Goal: Communication & Community: Share content

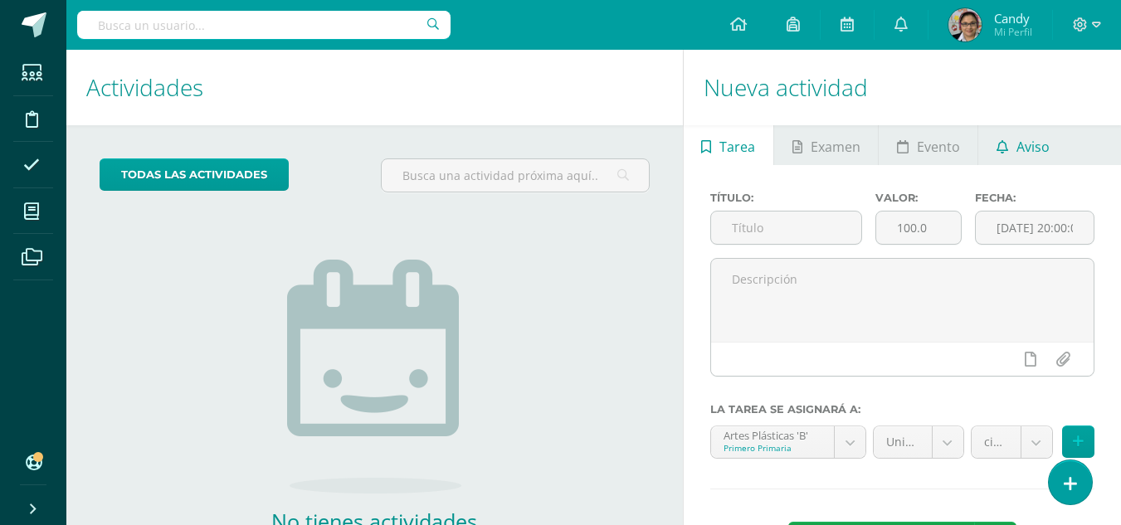
click at [857, 151] on span "Aviso" at bounding box center [1033, 147] width 33 height 40
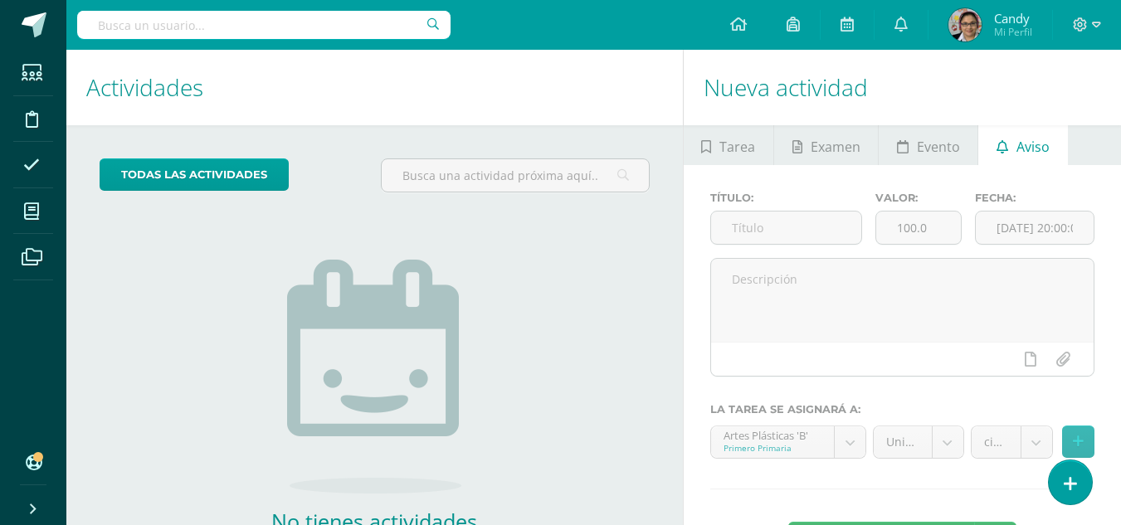
scroll to position [113, 0]
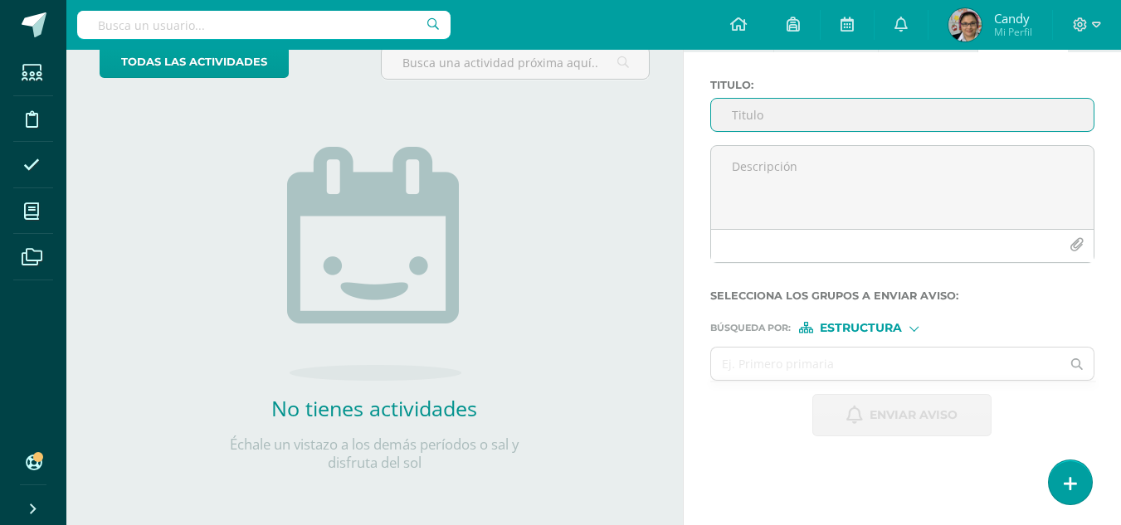
click at [801, 117] on input "Titulo :" at bounding box center [902, 115] width 383 height 32
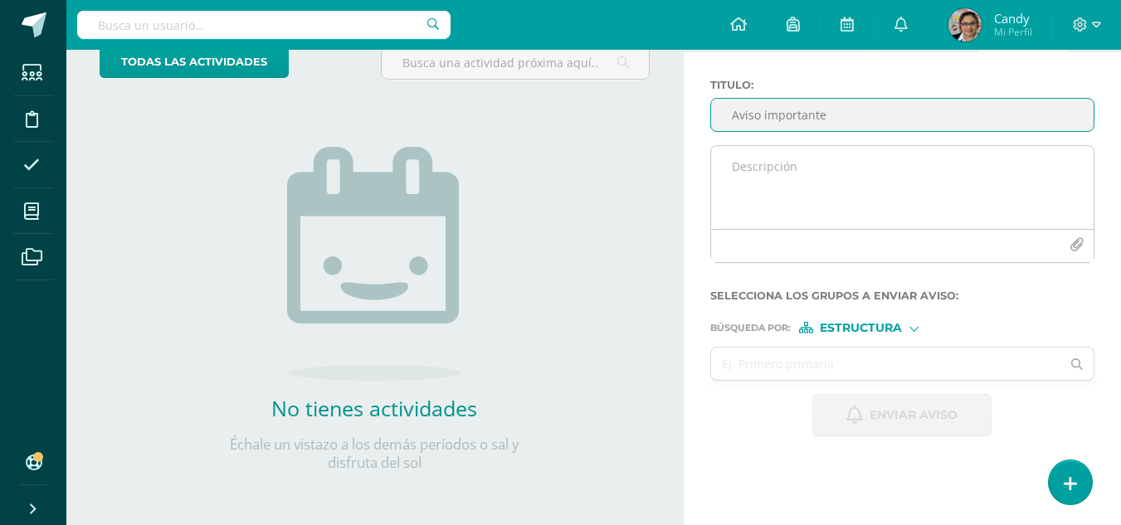
type input "Aviso importante"
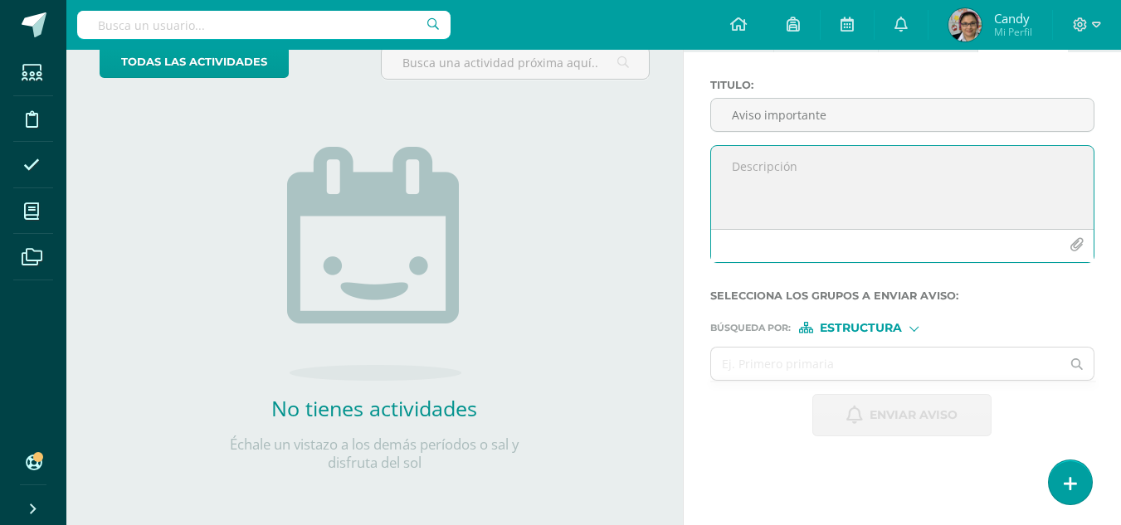
click at [857, 160] on textarea at bounding box center [902, 187] width 383 height 83
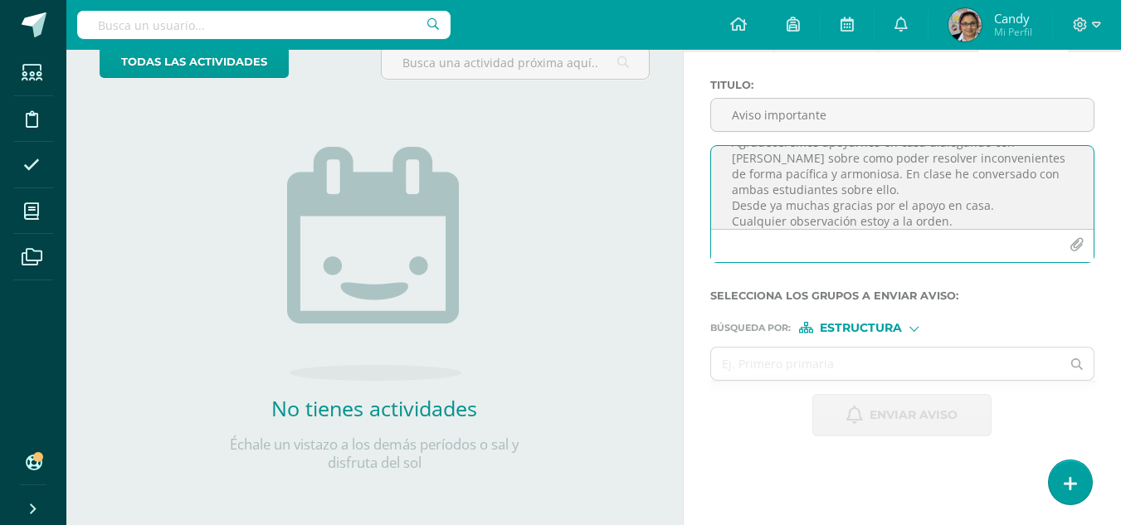
scroll to position [0, 0]
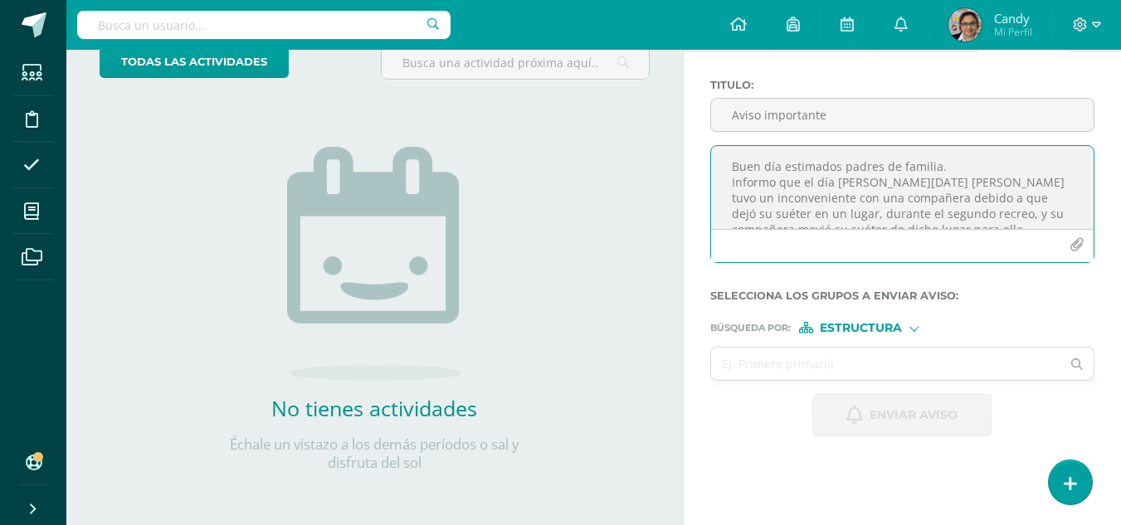
click at [857, 199] on textarea "Buen día estimados padres de familia. Informo que el día [PERSON_NAME][DATE] [P…" at bounding box center [902, 187] width 383 height 83
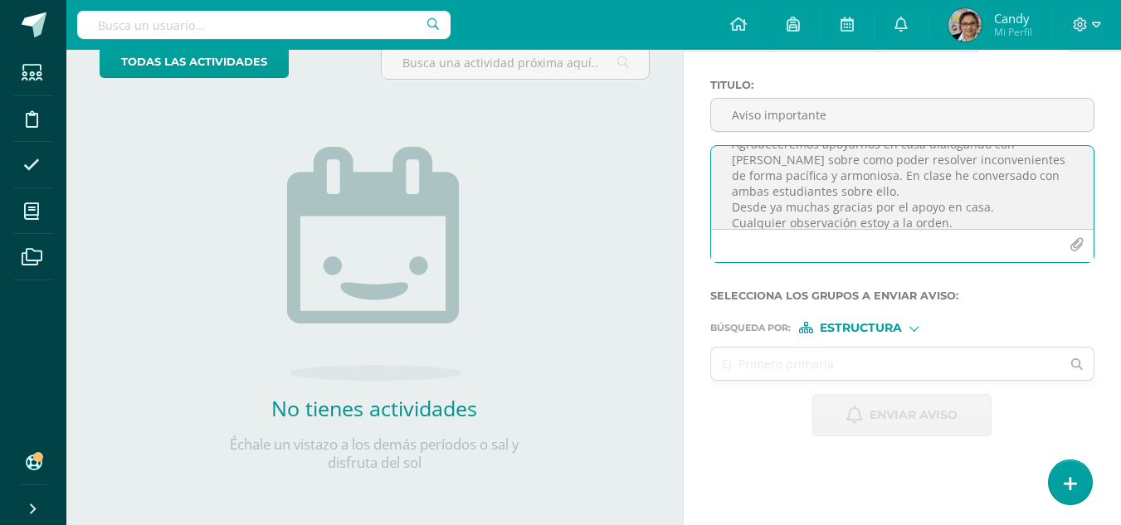
click at [840, 183] on textarea "Buen día estimados padres de familia. Informo que el día [PERSON_NAME][DATE] [P…" at bounding box center [902, 187] width 383 height 83
click at [857, 205] on textarea "Buen día estimados padres de familia. Informo que el día [PERSON_NAME][DATE] [P…" at bounding box center [902, 187] width 383 height 83
type textarea "Buen día estimados padres de familia. Informo que el día [PERSON_NAME][DATE] [P…"
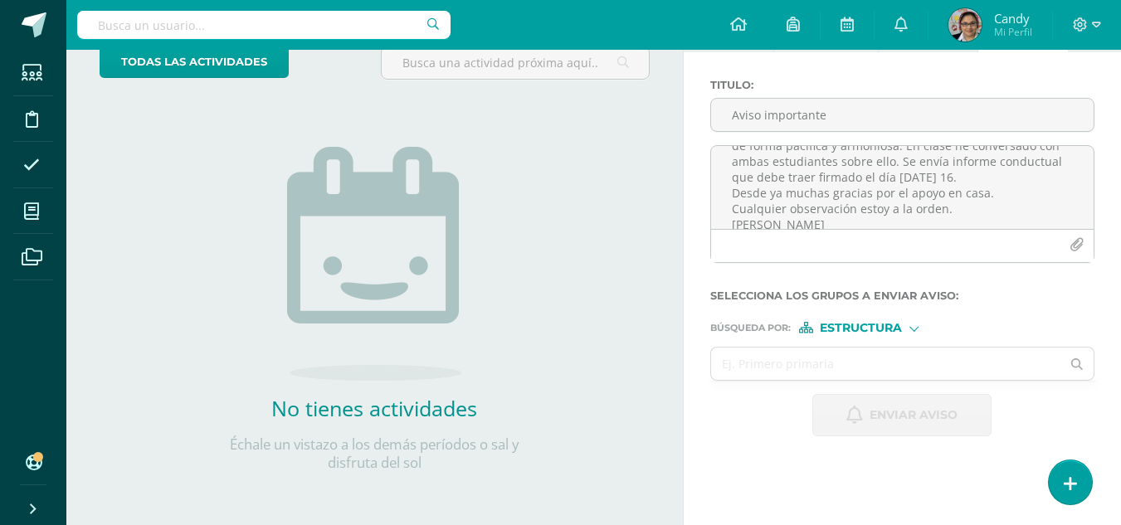
click at [857, 325] on div "Estructura" at bounding box center [861, 328] width 124 height 12
click at [857, 367] on span "Persona" at bounding box center [868, 371] width 60 height 9
click at [819, 358] on input "text" at bounding box center [886, 364] width 350 height 32
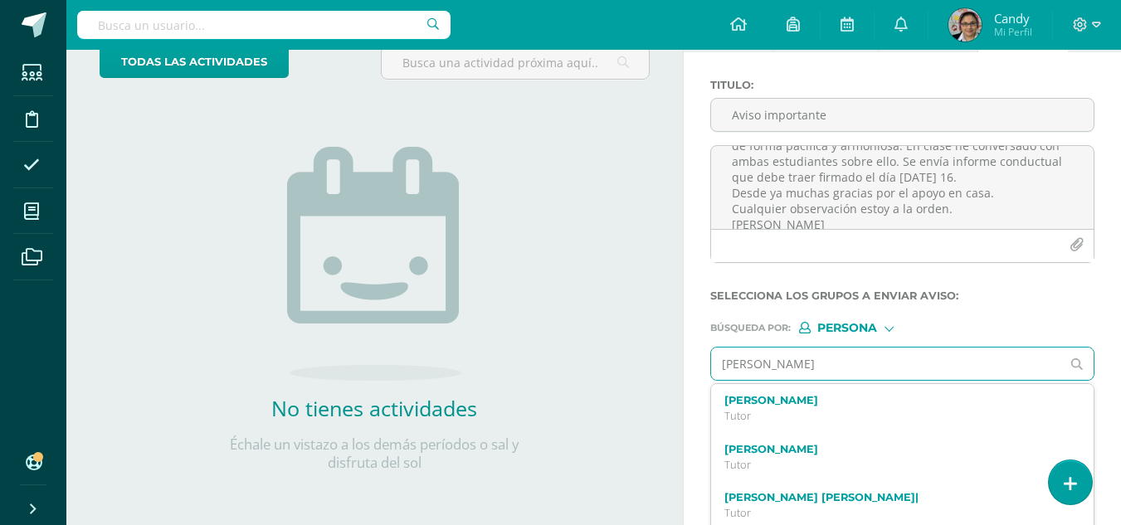
drag, startPoint x: 816, startPoint y: 362, endPoint x: 685, endPoint y: 355, distance: 130.5
click at [685, 355] on div "Titulo : Aviso importante Buen día estimados padres de familia. Informo que el …" at bounding box center [902, 257] width 437 height 411
type input "[PERSON_NAME]"
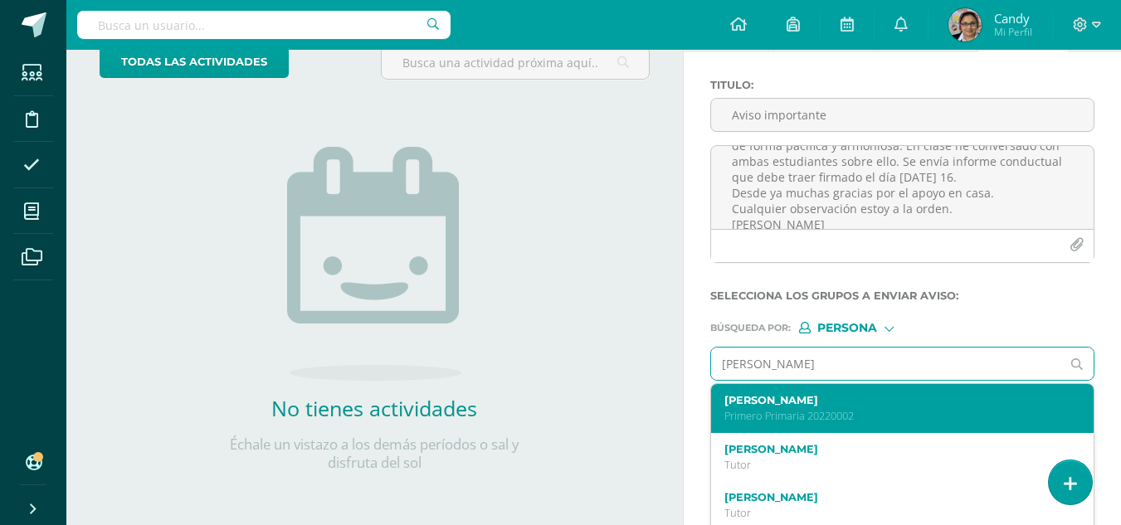
click at [857, 414] on p "Primero Primaria 20220002" at bounding box center [895, 416] width 342 height 14
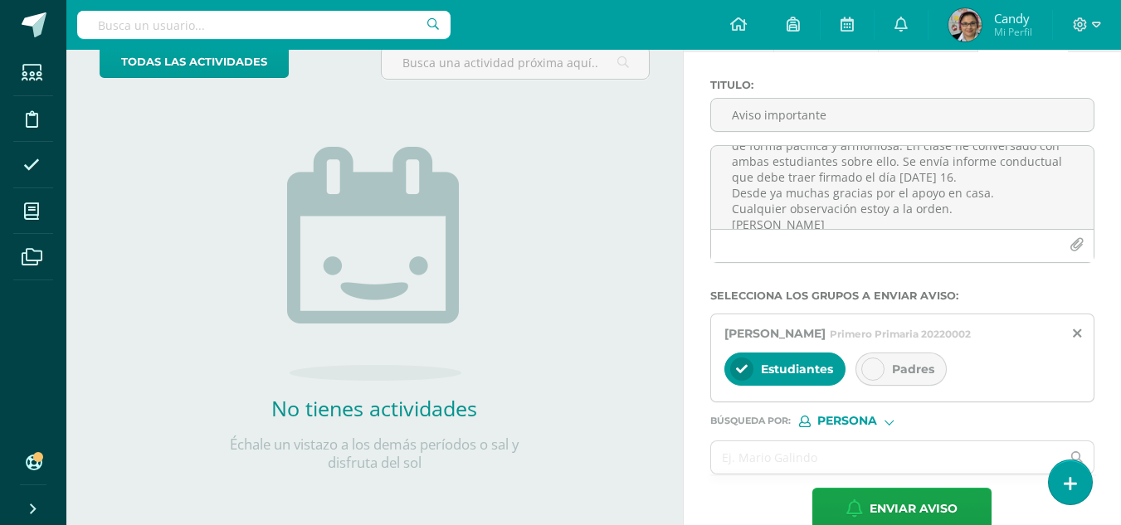
click at [857, 368] on div at bounding box center [872, 369] width 23 height 23
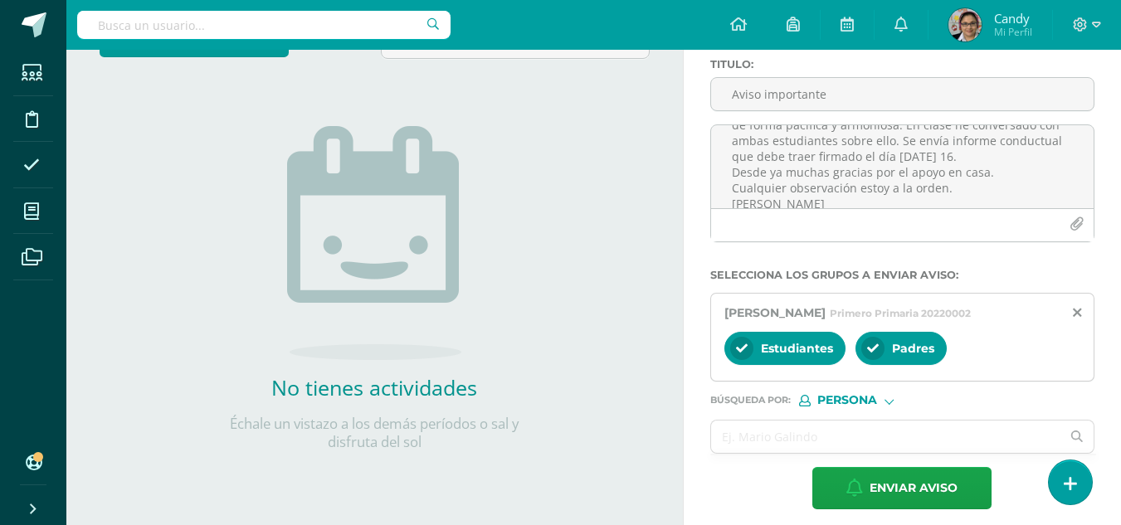
scroll to position [144, 0]
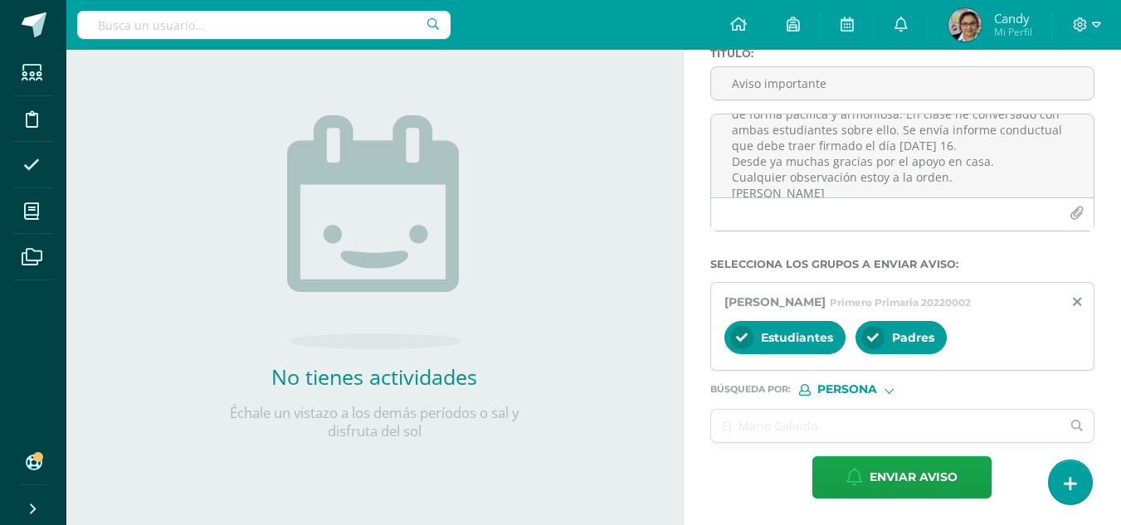
click at [857, 390] on div at bounding box center [889, 388] width 9 height 9
click at [852, 437] on span "Persona" at bounding box center [868, 432] width 60 height 9
click at [857, 413] on input "text" at bounding box center [886, 426] width 350 height 32
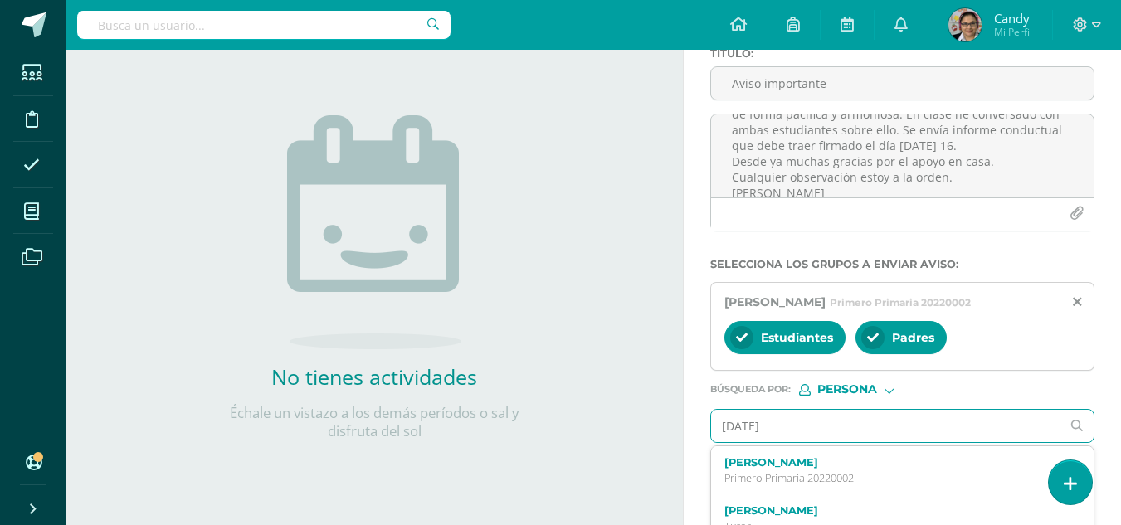
type input "[PERSON_NAME]"
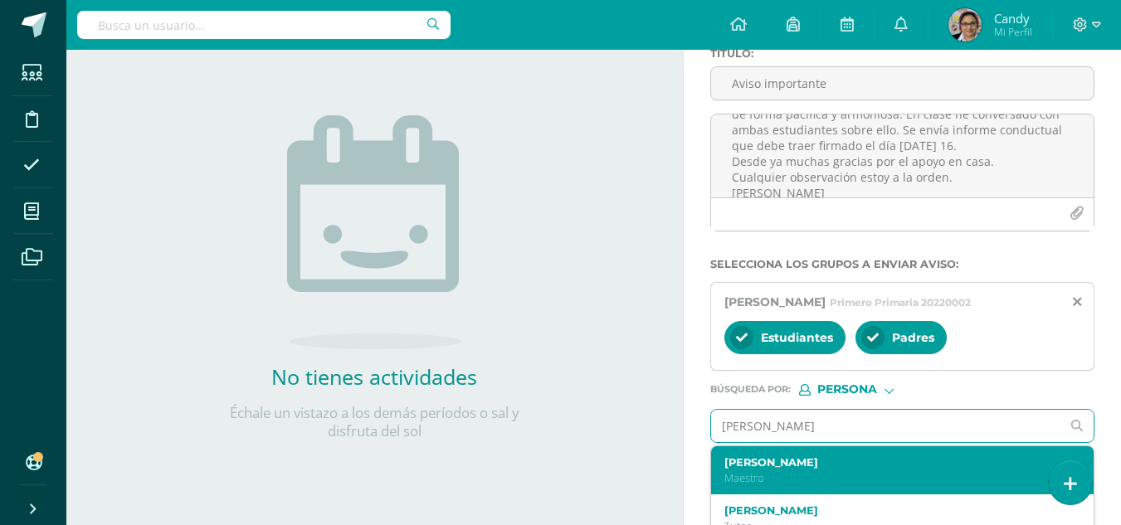
click at [827, 479] on p "Maestro" at bounding box center [895, 478] width 342 height 14
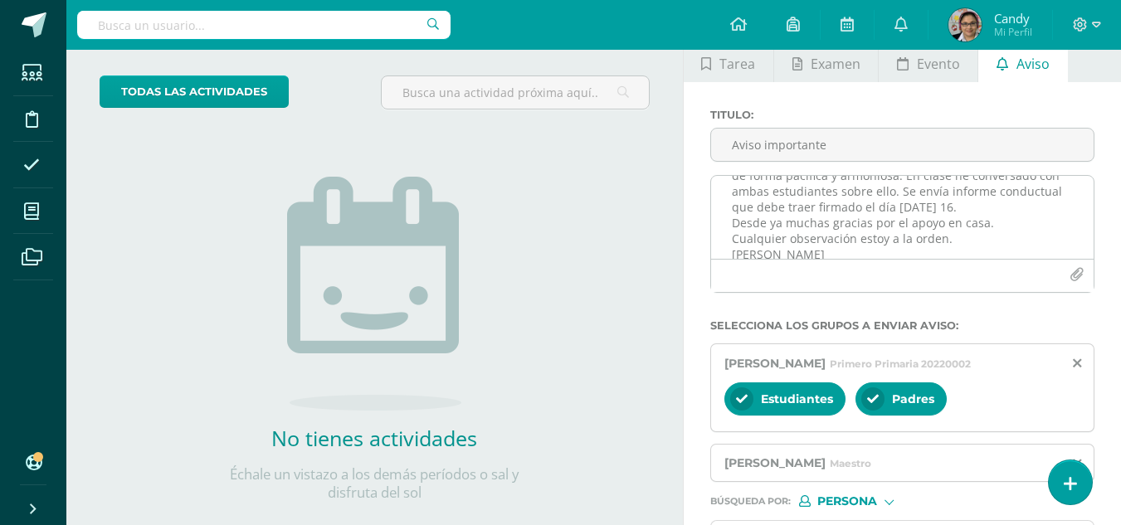
scroll to position [0, 0]
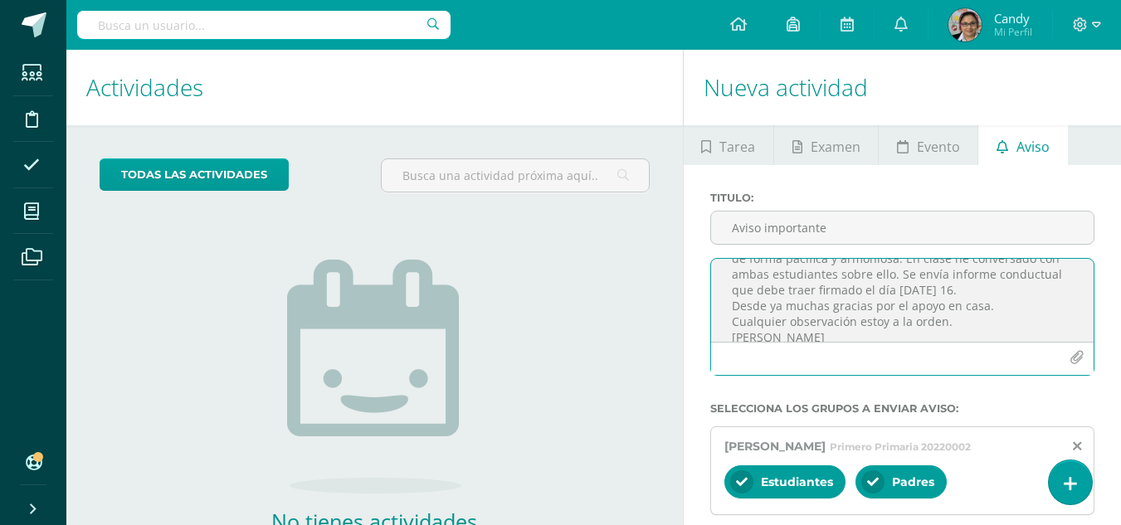
drag, startPoint x: 841, startPoint y: 340, endPoint x: 778, endPoint y: 311, distance: 70.2
click at [778, 311] on textarea "Buen día estimados padres de familia. Informo que el día [PERSON_NAME][DATE] [P…" at bounding box center [902, 300] width 383 height 83
click at [817, 325] on textarea "Buen día estimados padres de familia. Informo que el día [PERSON_NAME][DATE] [P…" at bounding box center [902, 300] width 383 height 83
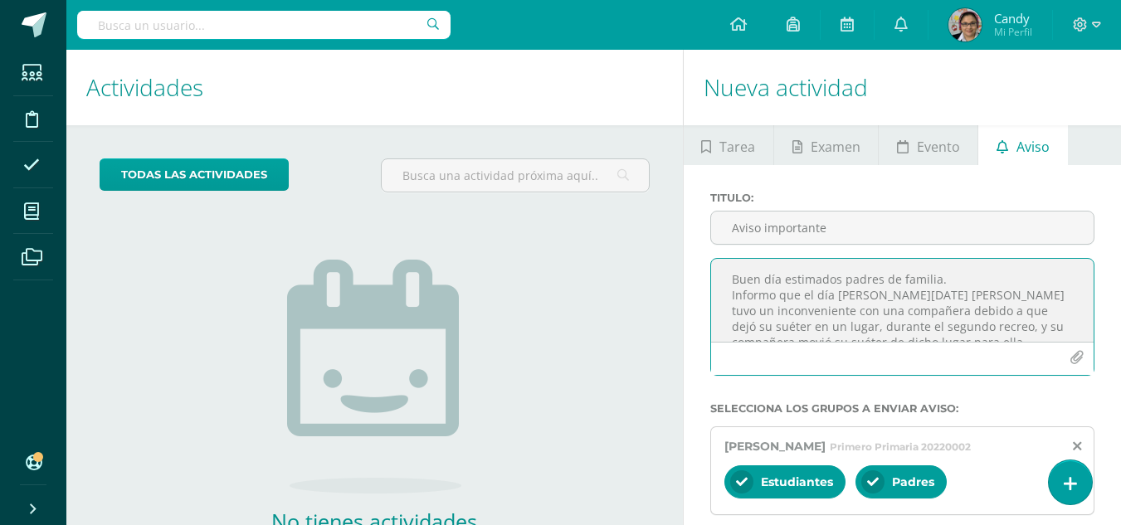
drag, startPoint x: 817, startPoint y: 326, endPoint x: 727, endPoint y: 246, distance: 120.5
click at [727, 246] on div "Titulo : Aviso importante Buen día estimados padres de familia. Informo que el …" at bounding box center [903, 291] width 398 height 198
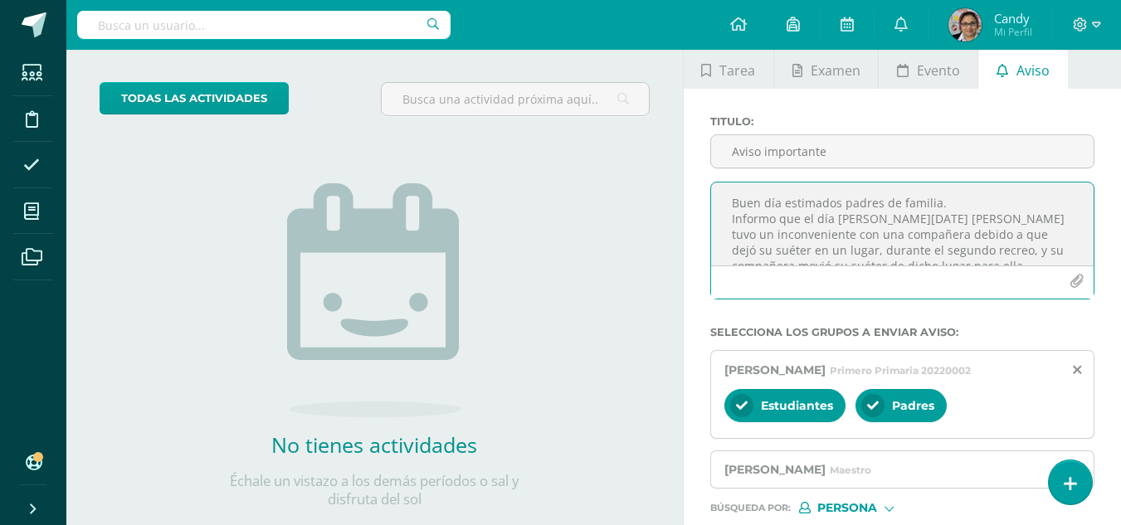
scroll to position [194, 0]
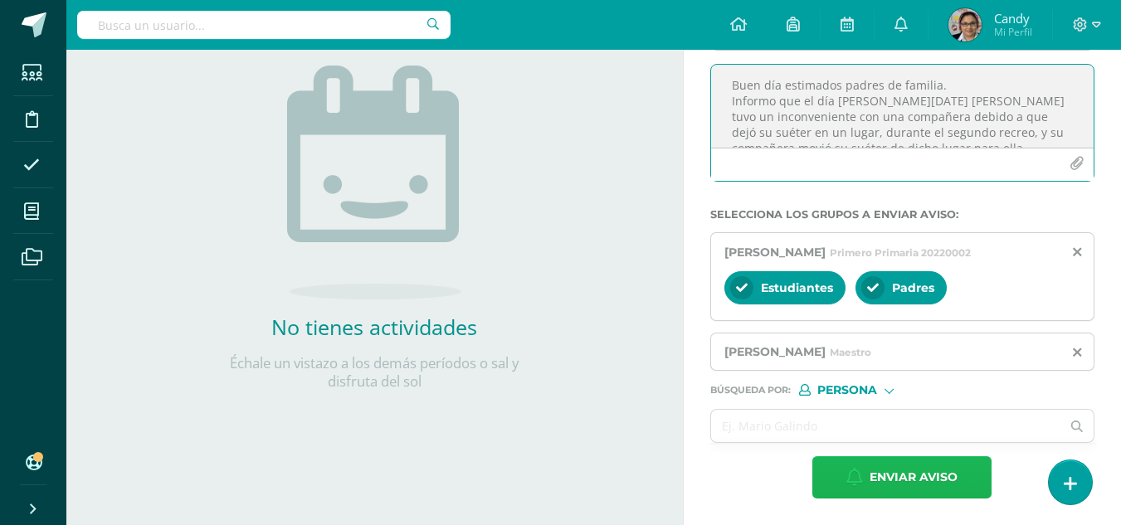
click at [857, 475] on span "Enviar aviso" at bounding box center [914, 477] width 88 height 41
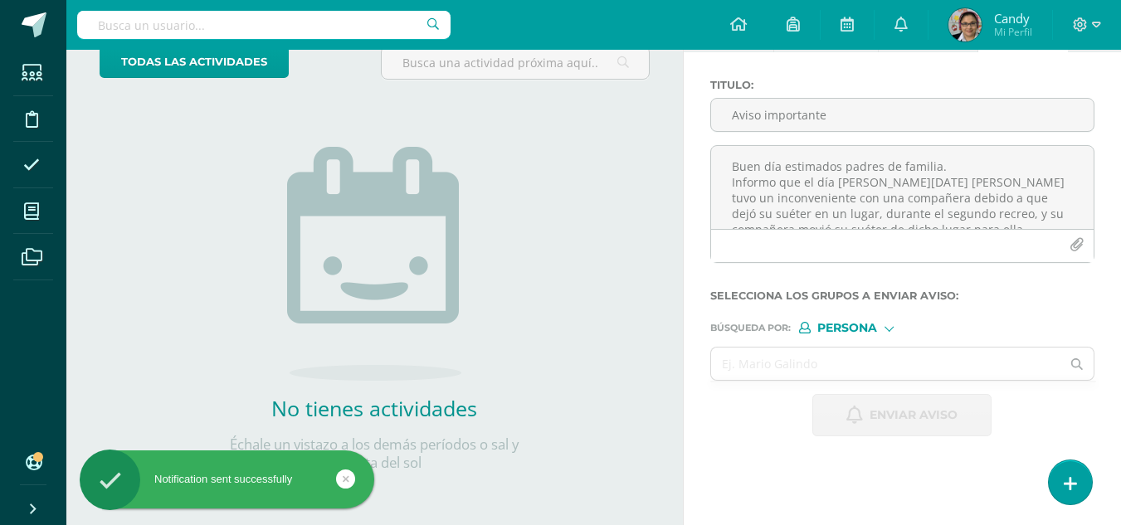
scroll to position [113, 0]
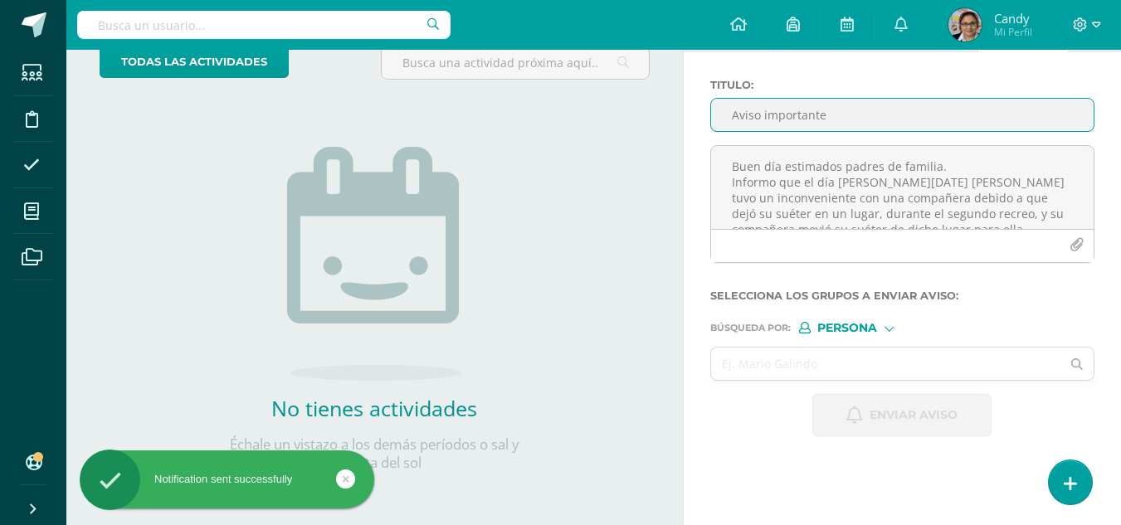
click at [784, 123] on input "Aviso importante" at bounding box center [902, 115] width 383 height 32
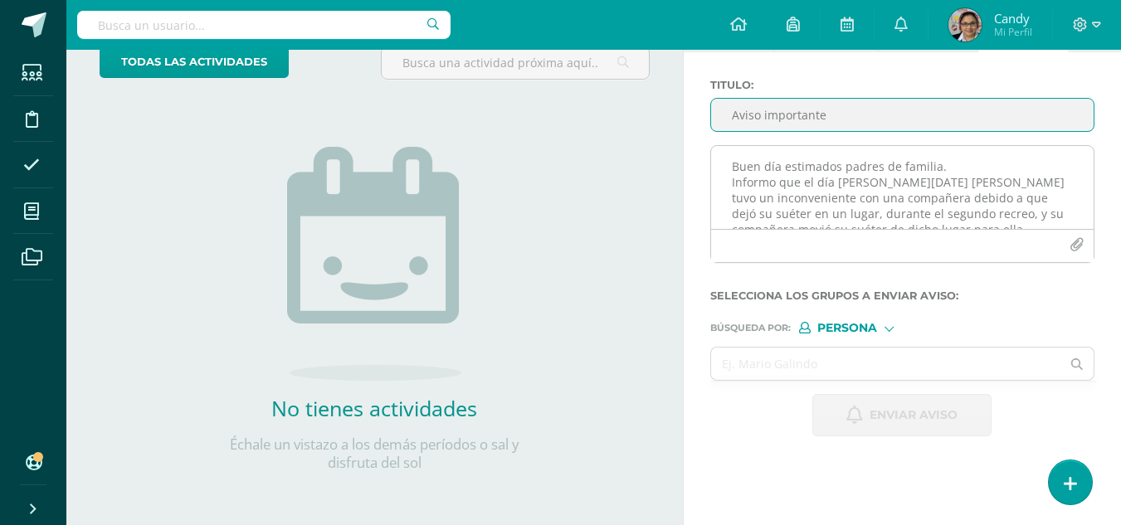
type input "Aviso importante"
click at [811, 168] on textarea "Buen día estimados padres de familia. Informo que el día [PERSON_NAME][DATE] [P…" at bounding box center [902, 187] width 383 height 83
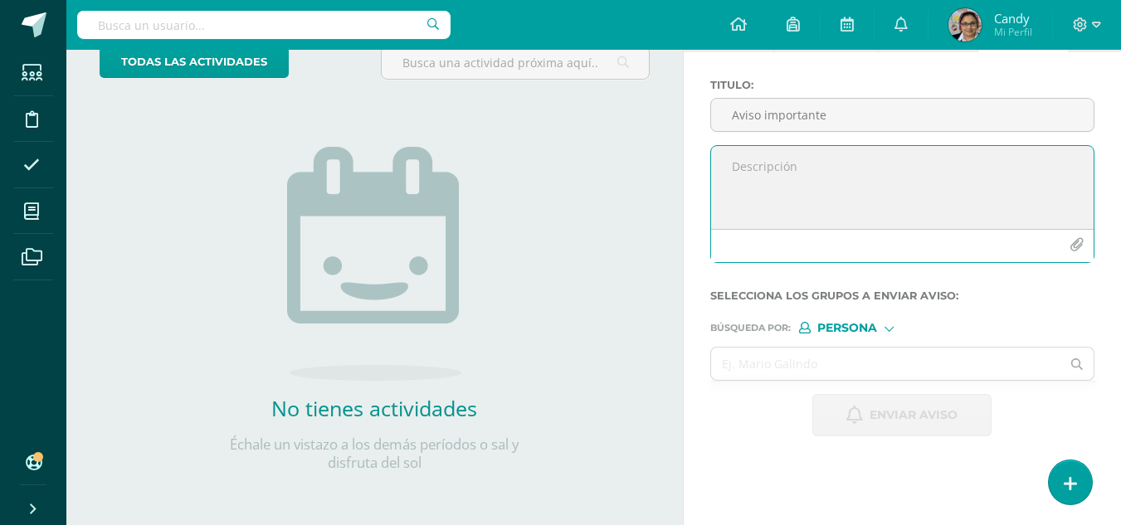
paste textarea "Buen día estimados padres de familia. Informo que el día [PERSON_NAME][DATE] [P…"
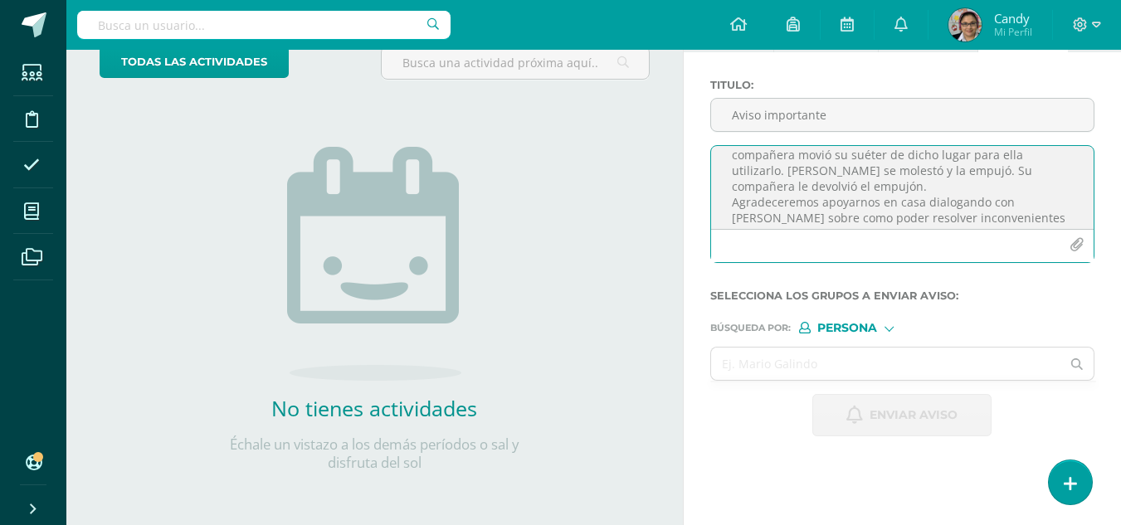
scroll to position [0, 0]
click at [857, 188] on textarea "Buen día estimados padres de familia. Informo que el día [PERSON_NAME][DATE] [P…" at bounding box center [902, 187] width 383 height 83
click at [857, 203] on textarea "Buen día estimados padres de familia. Informo que el día [PERSON_NAME][DATE] [P…" at bounding box center [902, 187] width 383 height 83
click at [857, 195] on textarea "Buen día estimados padres de familia. Informo que el día [PERSON_NAME][DATE] [P…" at bounding box center [902, 187] width 383 height 83
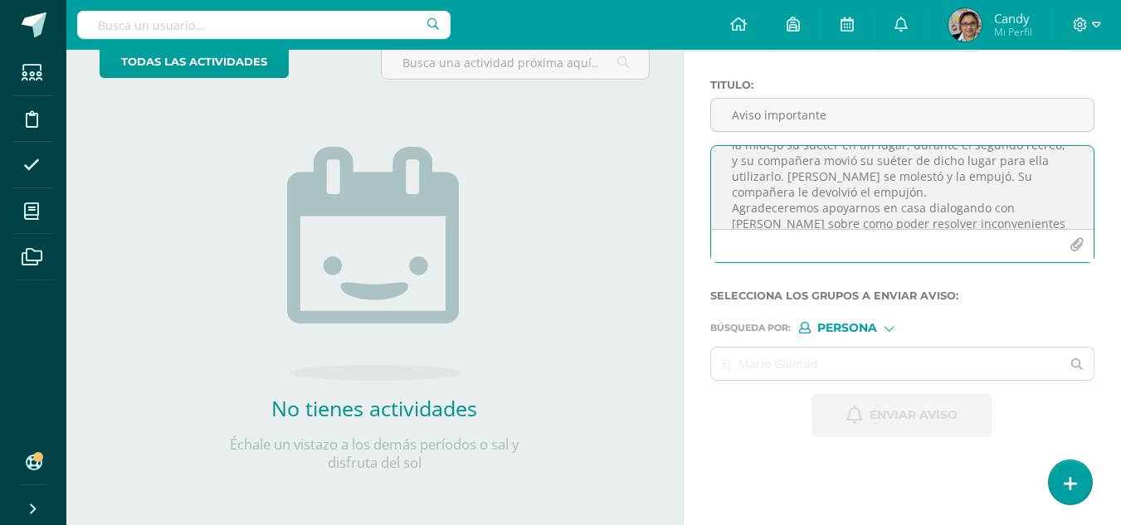
drag, startPoint x: 892, startPoint y: 220, endPoint x: 879, endPoint y: 177, distance: 45.1
click at [857, 177] on textarea "Buen día estimados padres de familia. Informo que el día [PERSON_NAME][DATE] [P…" at bounding box center [902, 187] width 383 height 83
click at [833, 217] on textarea "Buen día estimados padres de familia. Informo que el día [PERSON_NAME][DATE] [P…" at bounding box center [902, 187] width 383 height 83
click at [857, 209] on textarea "Buen día estimados padres de familia. Informo que el día [PERSON_NAME][DATE] [P…" at bounding box center [902, 187] width 383 height 83
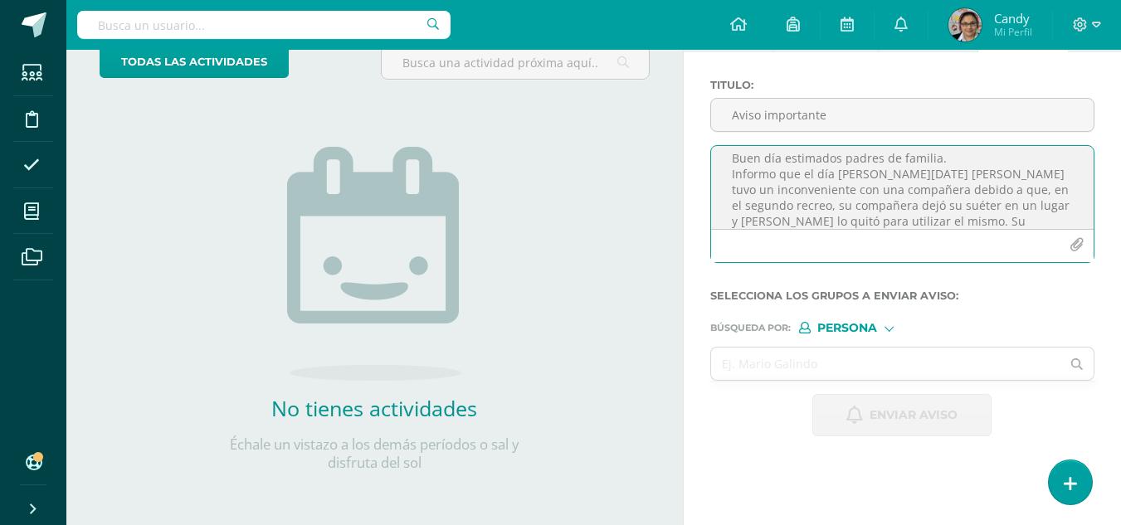
click at [857, 211] on textarea "Buen día estimados padres de familia. Informo que el día [PERSON_NAME][DATE] [P…" at bounding box center [902, 187] width 383 height 83
click at [857, 222] on textarea "Buen día estimados padres de familia. Informo que el día [PERSON_NAME][DATE] [P…" at bounding box center [902, 187] width 383 height 83
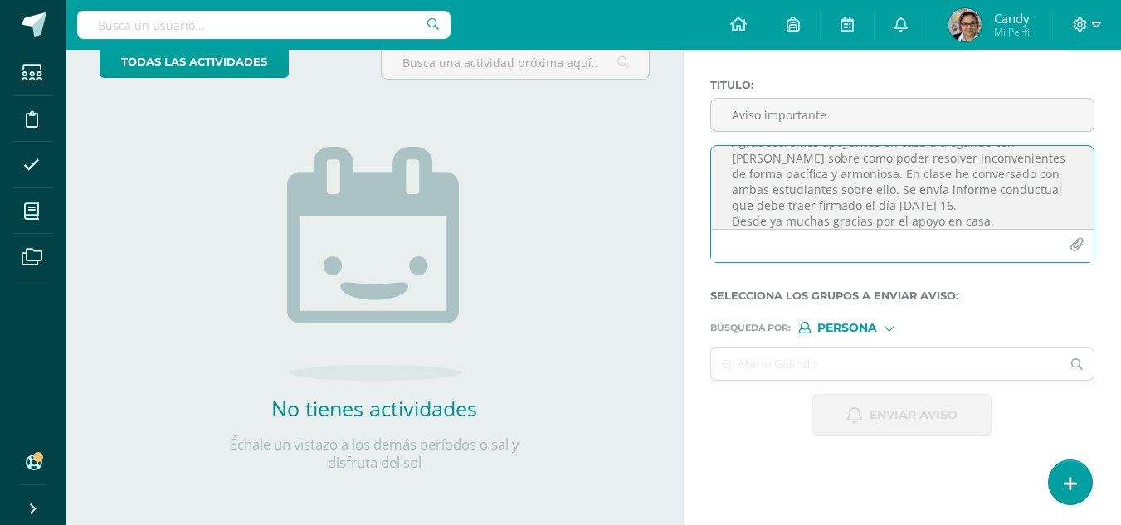
scroll to position [150, 0]
type textarea "Buen día estimados padres de familia. Informo que el día [PERSON_NAME][DATE] [P…"
click at [857, 324] on div at bounding box center [889, 327] width 9 height 9
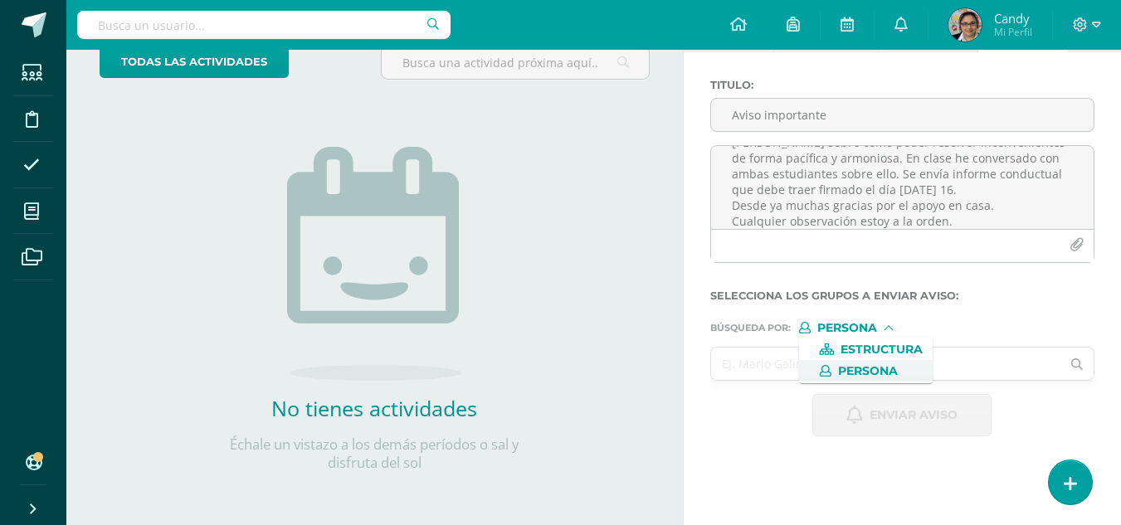
click at [857, 367] on span "Persona" at bounding box center [868, 371] width 60 height 9
click at [857, 368] on input "text" at bounding box center [886, 364] width 350 height 32
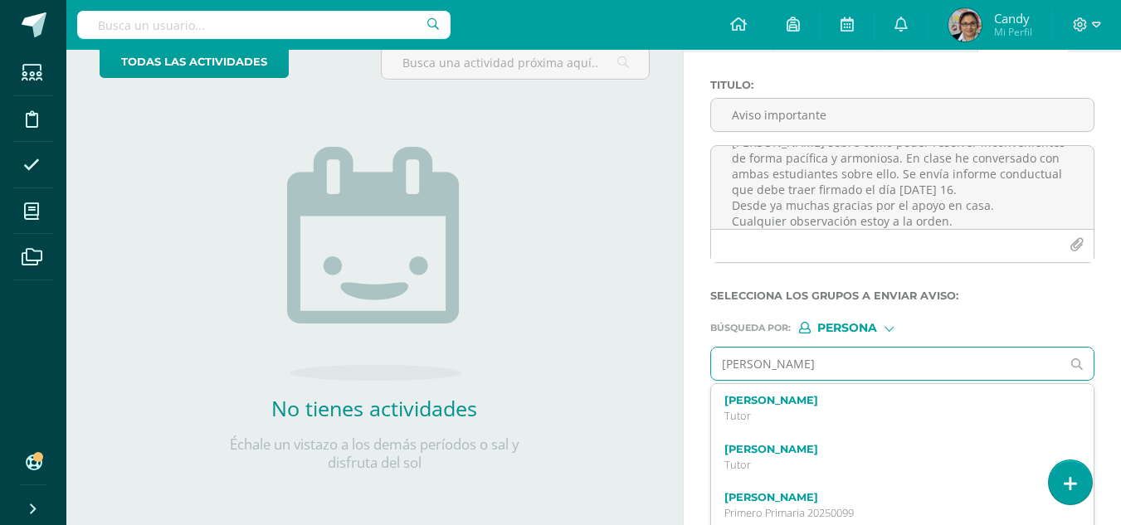
type input "[PERSON_NAME]"
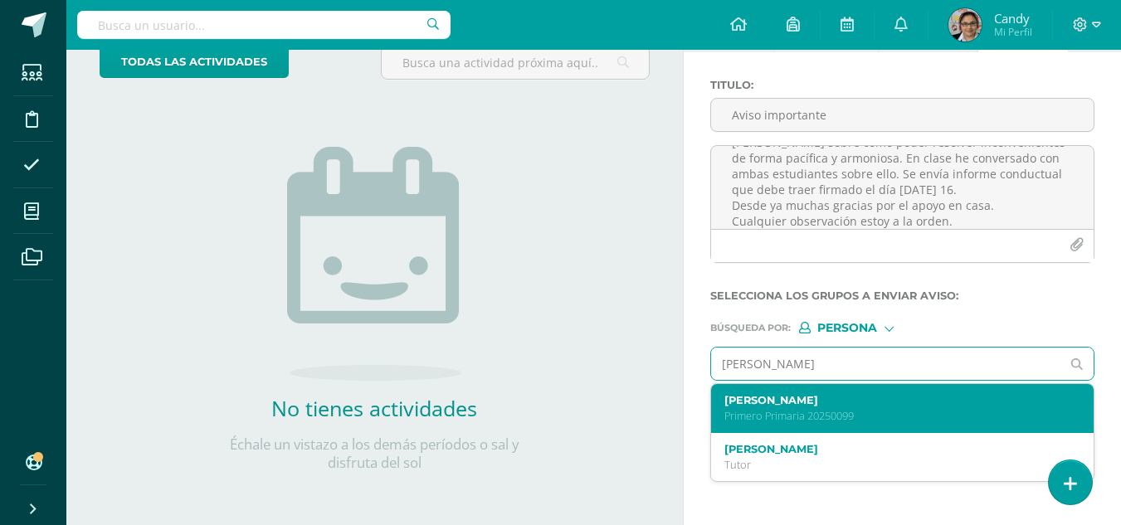
click at [846, 411] on p "Primero Primaria 20250099" at bounding box center [895, 416] width 342 height 14
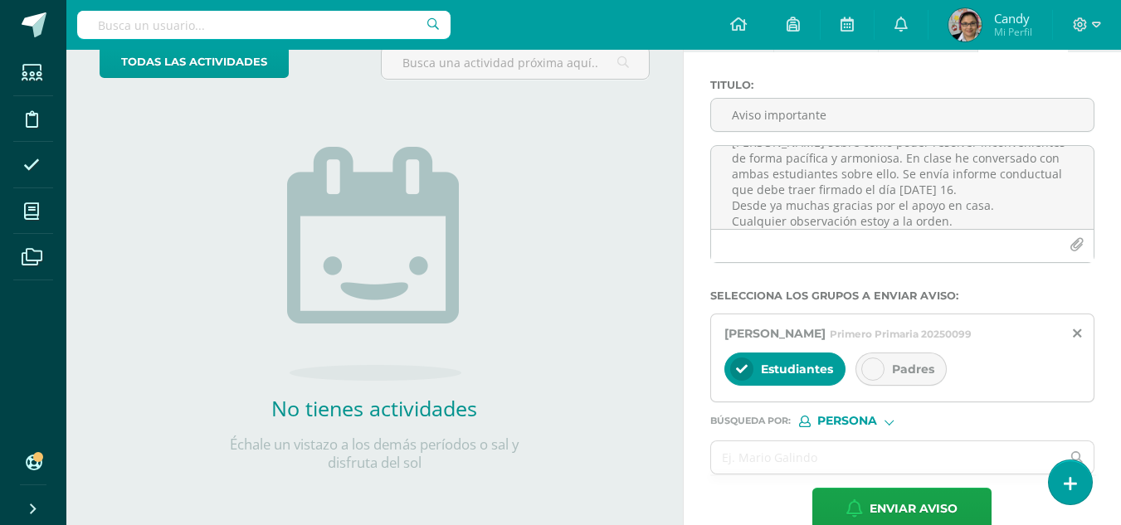
click at [857, 361] on div "Padres" at bounding box center [901, 369] width 91 height 33
click at [839, 447] on input "text" at bounding box center [886, 457] width 350 height 32
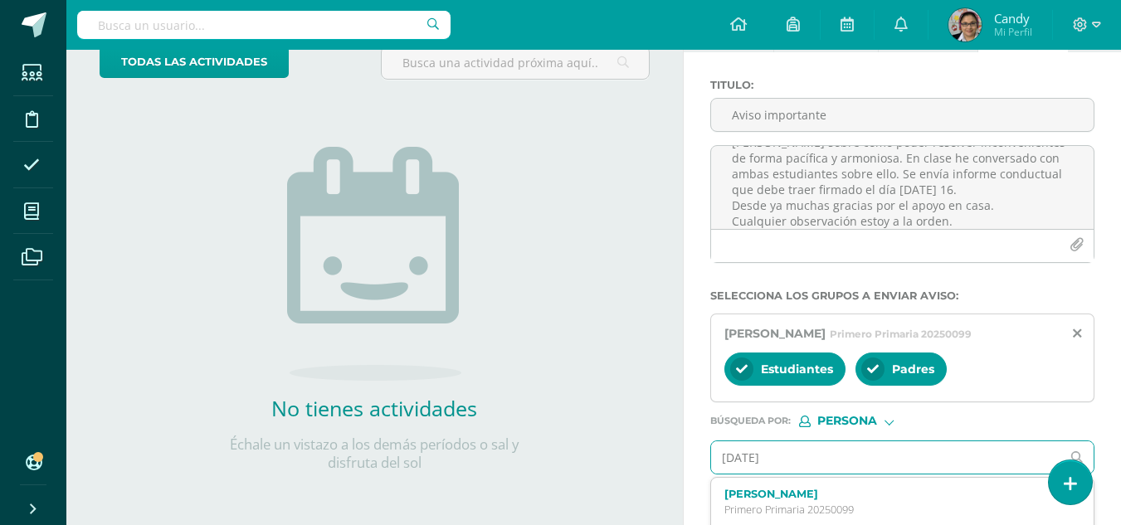
type input "[PERSON_NAME]"
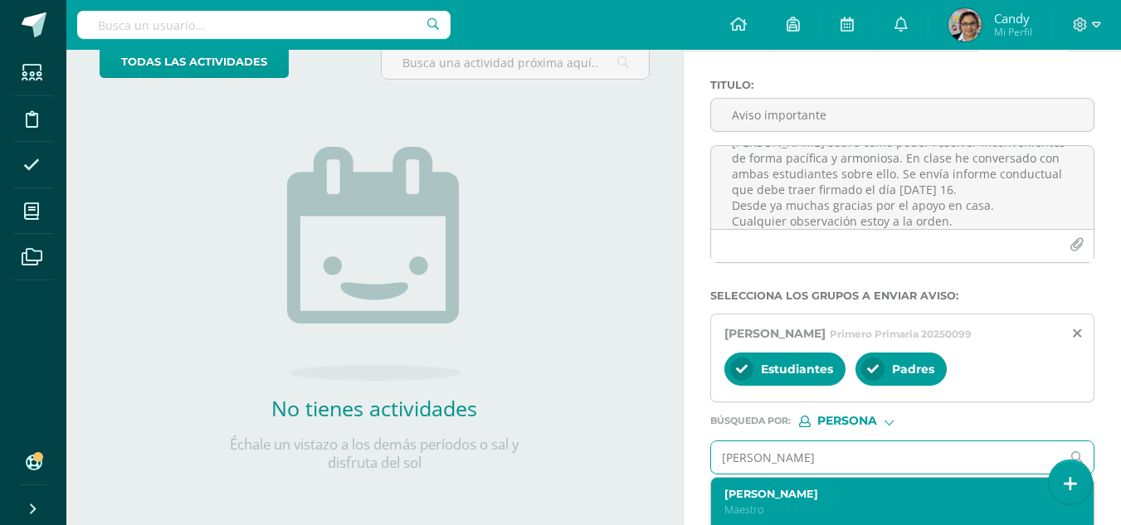
click at [795, 501] on div "[PERSON_NAME] Maestro" at bounding box center [895, 502] width 342 height 29
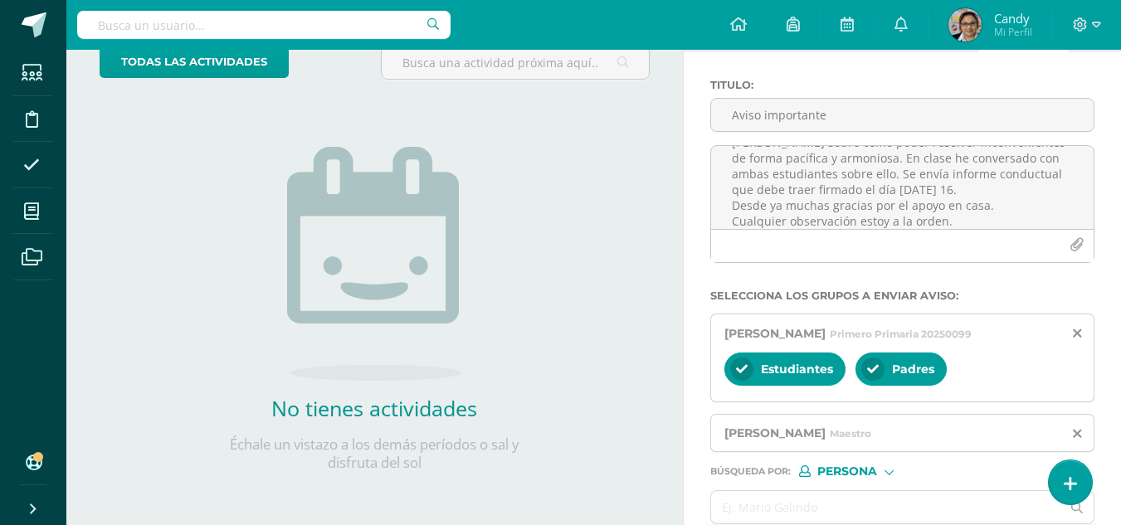
scroll to position [194, 0]
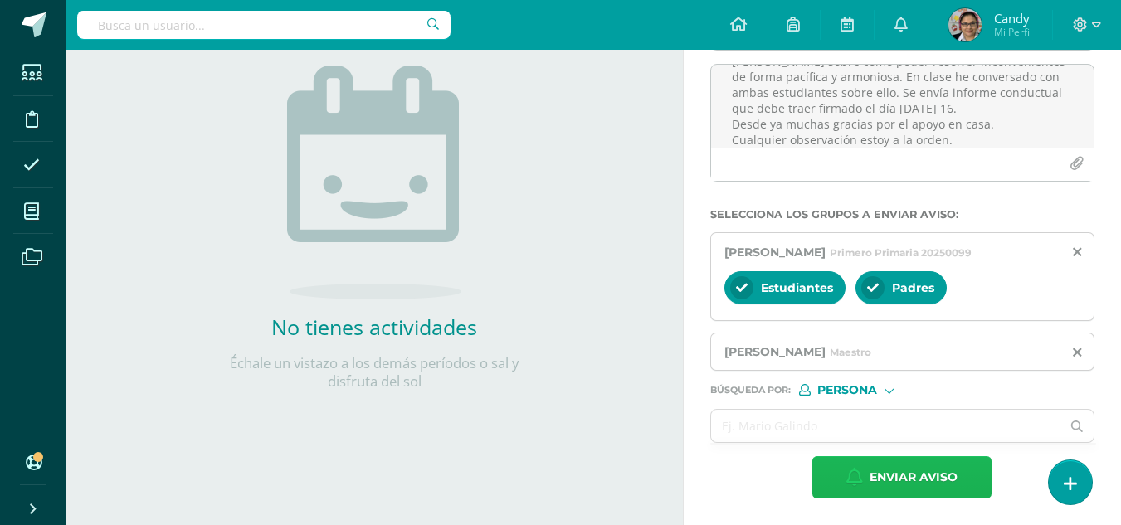
click at [857, 478] on span "Enviar aviso" at bounding box center [914, 477] width 88 height 41
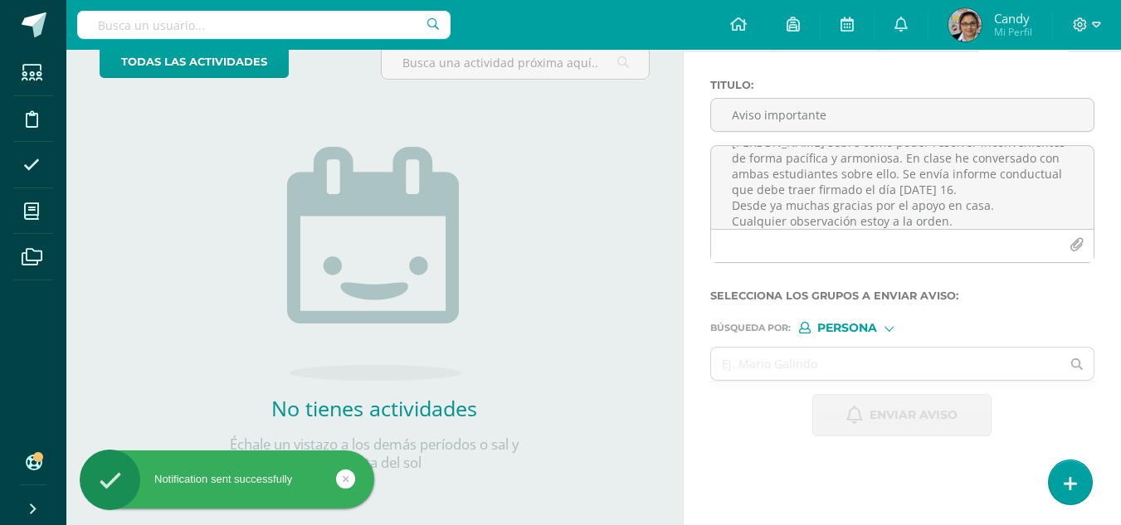
scroll to position [0, 0]
